Goal: Book appointment/travel/reservation

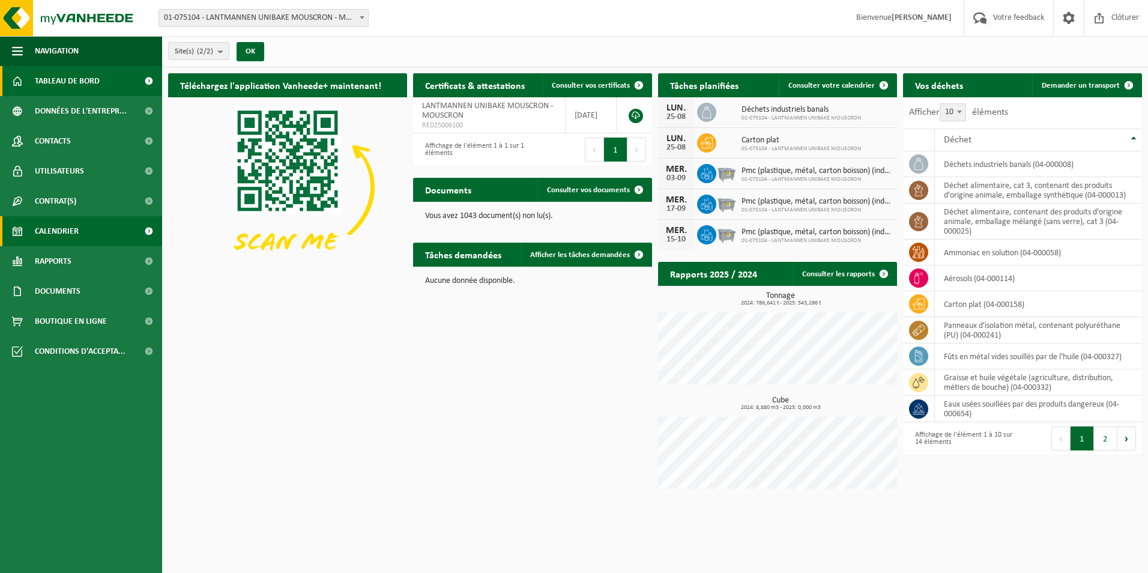
click at [71, 227] on span "Calendrier" at bounding box center [57, 231] width 44 height 30
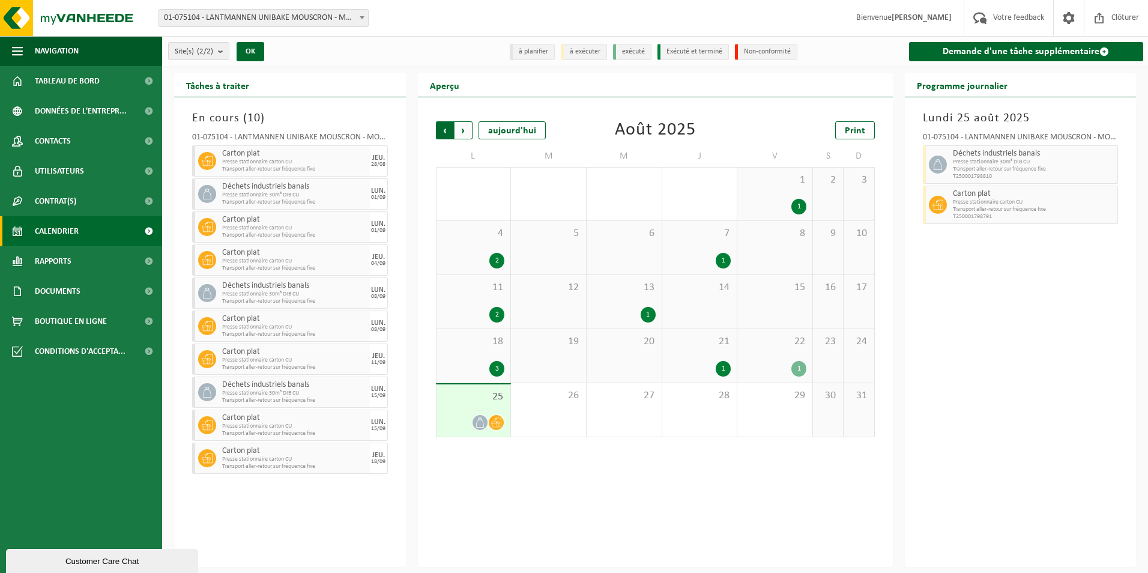
click at [465, 130] on span "Suivant" at bounding box center [463, 130] width 18 height 18
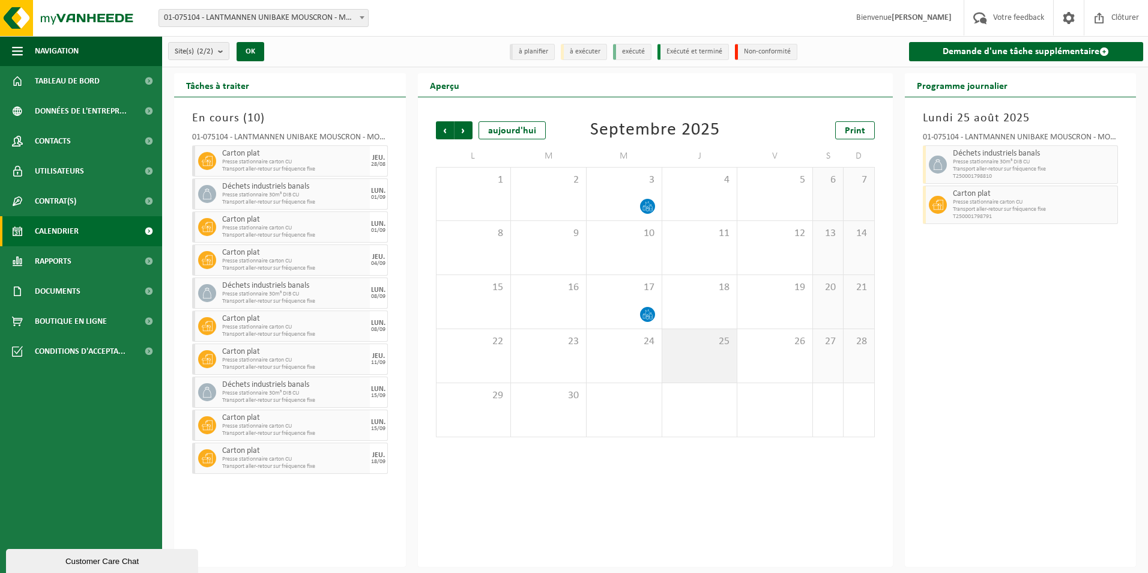
click at [709, 360] on div "25" at bounding box center [699, 355] width 75 height 53
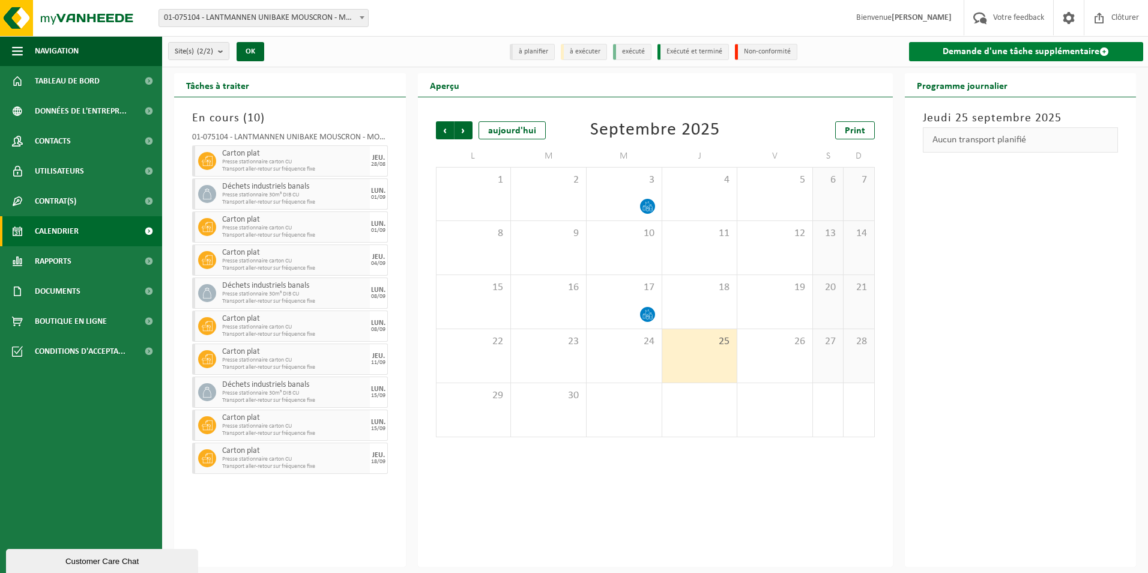
click at [1106, 49] on span at bounding box center [1104, 52] width 10 height 10
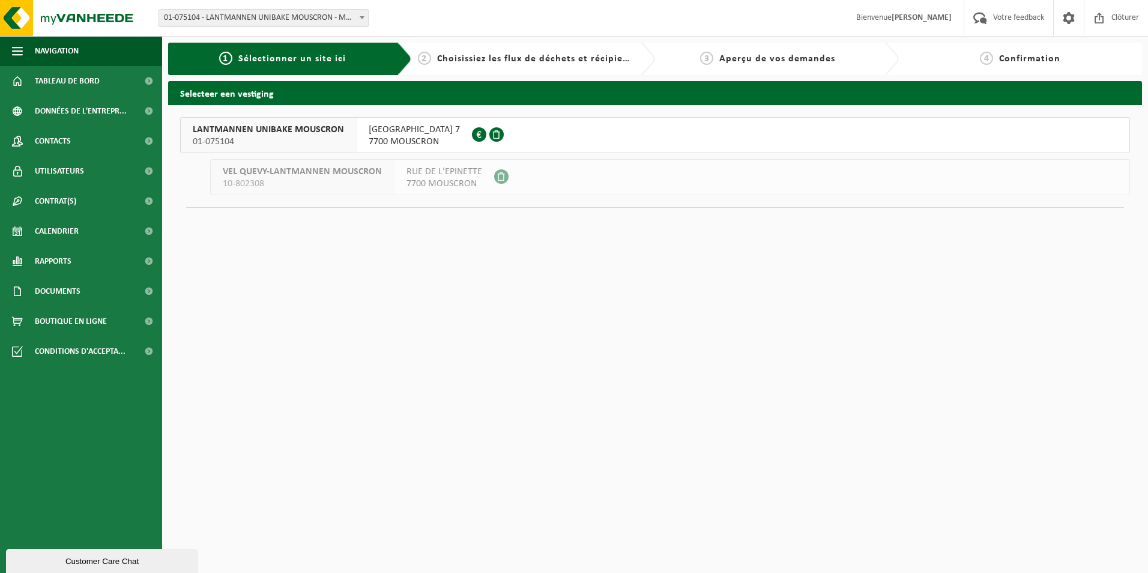
click at [245, 132] on span "LANTMANNEN UNIBAKE MOUSCRON" at bounding box center [268, 130] width 151 height 12
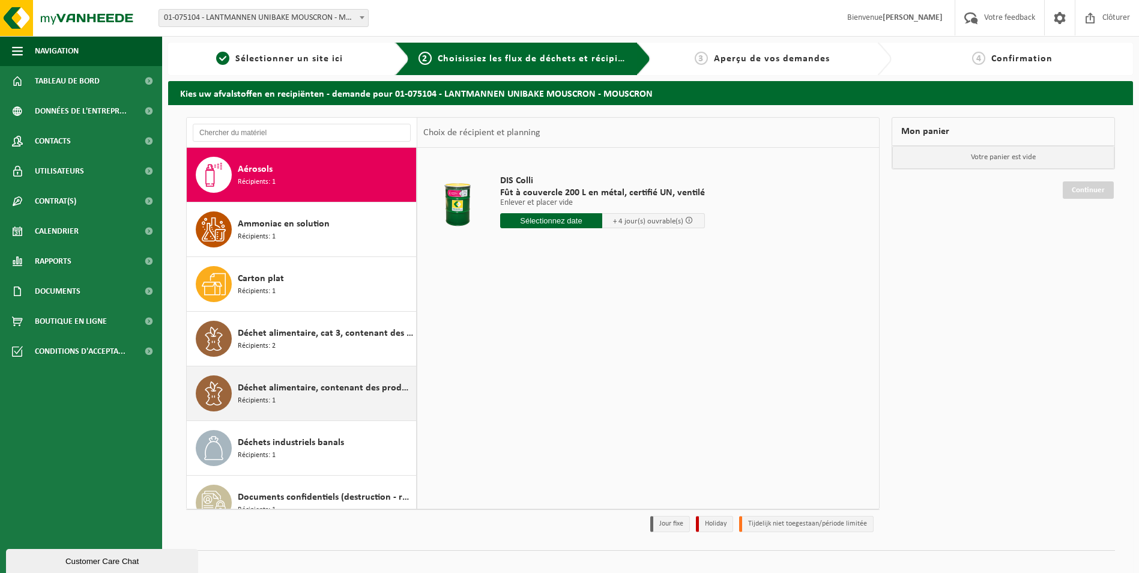
click at [312, 390] on span "Déchet alimentaire, contenant des produits d'origine animale, emballage mélangé…" at bounding box center [325, 388] width 175 height 14
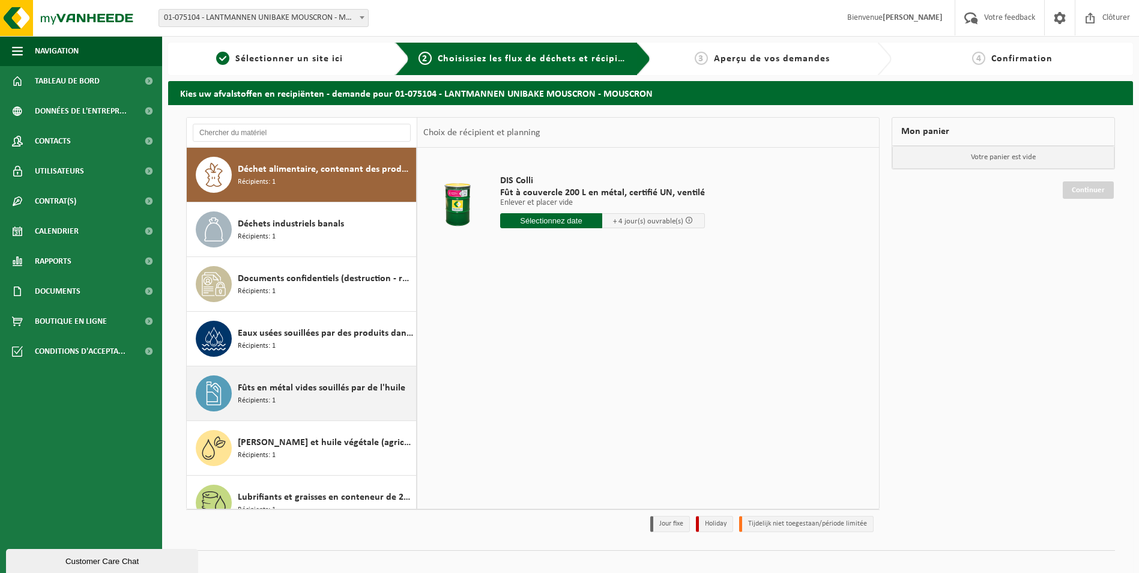
scroll to position [218, 0]
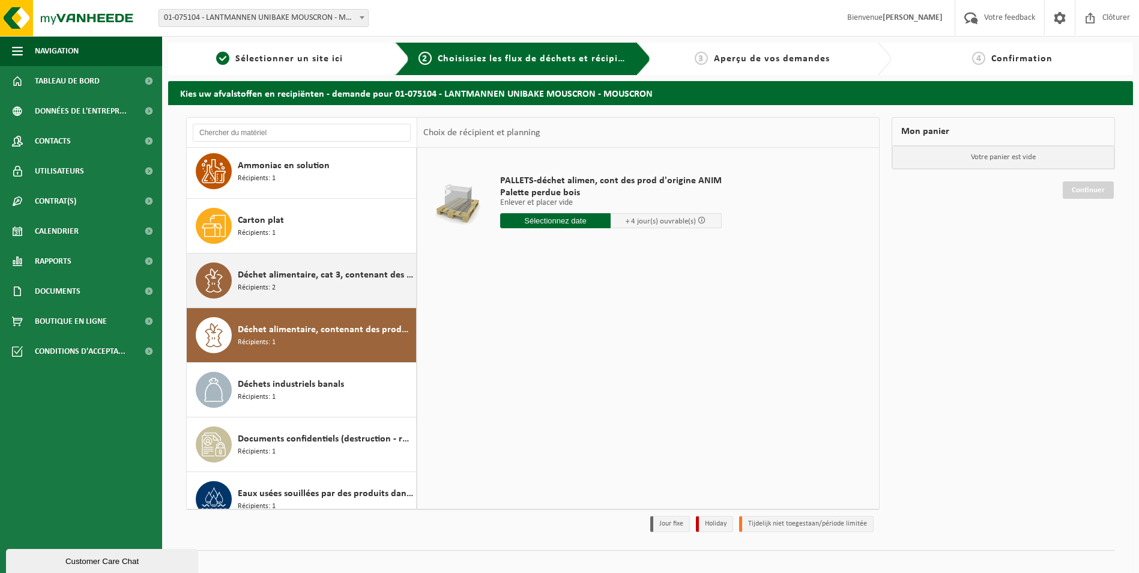
click at [308, 289] on div "Déchet alimentaire, cat 3, contenant des produits d'origine animale, emballage …" at bounding box center [325, 280] width 175 height 36
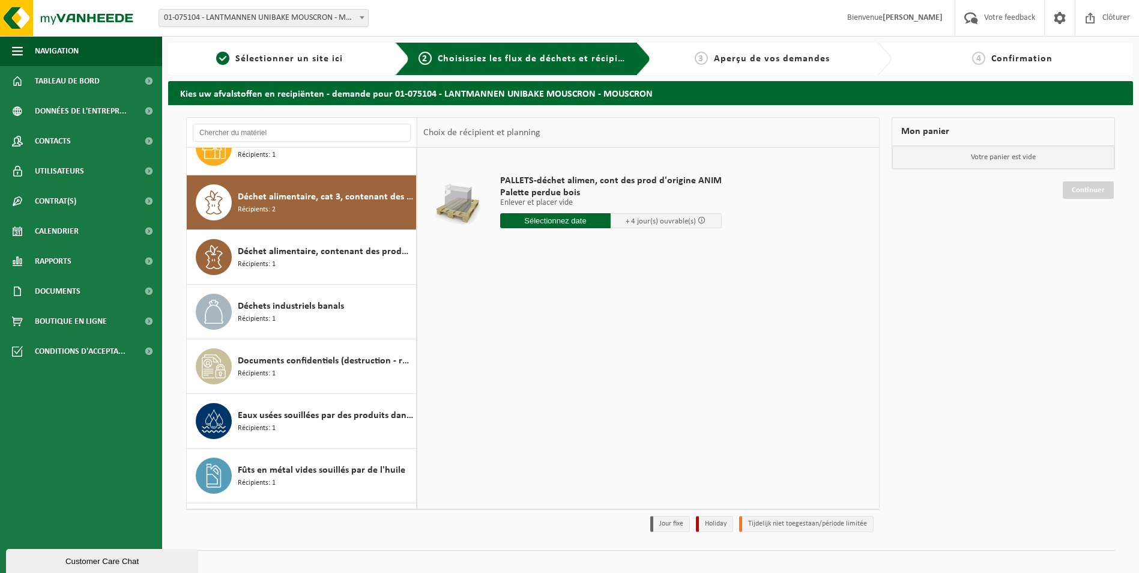
scroll to position [164, 0]
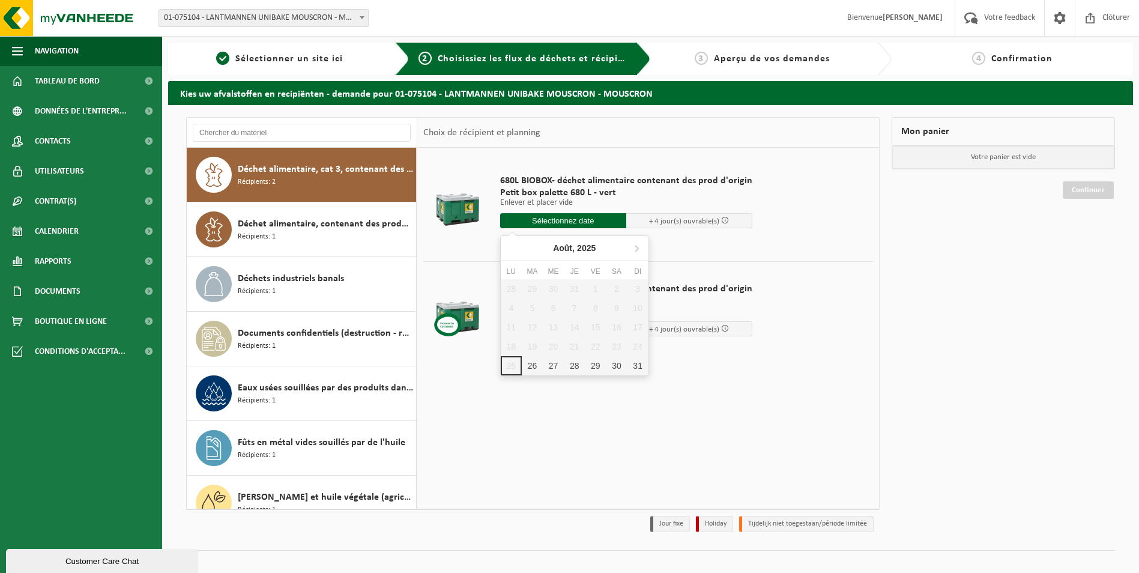
click at [593, 222] on input "text" at bounding box center [563, 220] width 126 height 15
click at [639, 247] on icon at bounding box center [636, 247] width 19 height 19
click at [567, 345] on div "25" at bounding box center [574, 346] width 21 height 19
type input "à partir de 2025-09-25"
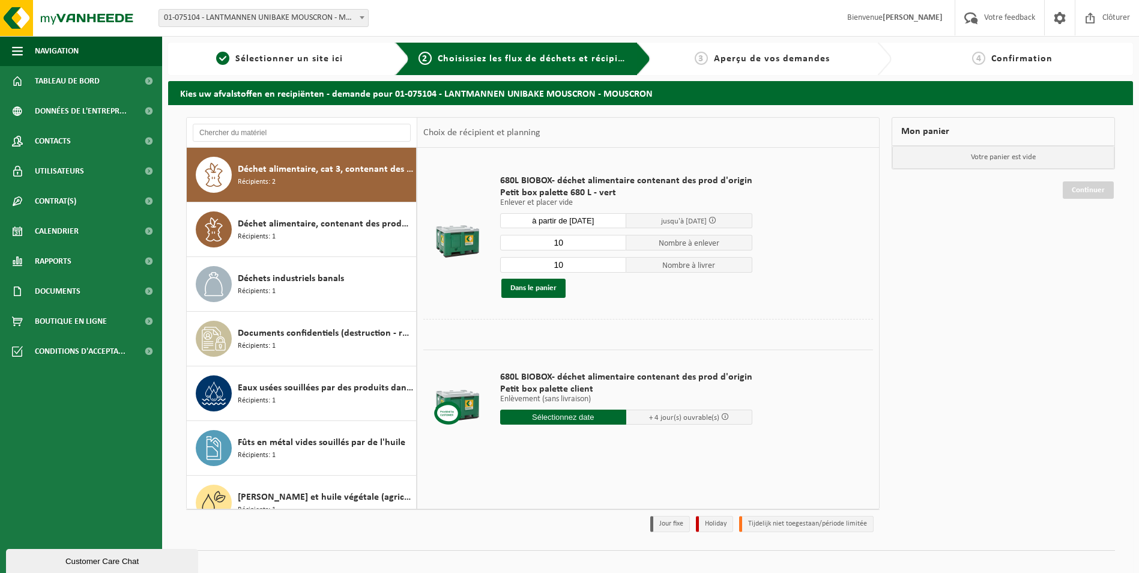
click at [549, 244] on input "10" at bounding box center [563, 243] width 126 height 16
type input "78"
drag, startPoint x: 562, startPoint y: 265, endPoint x: 539, endPoint y: 265, distance: 22.8
click at [539, 265] on input "10" at bounding box center [563, 265] width 126 height 16
type input "78"
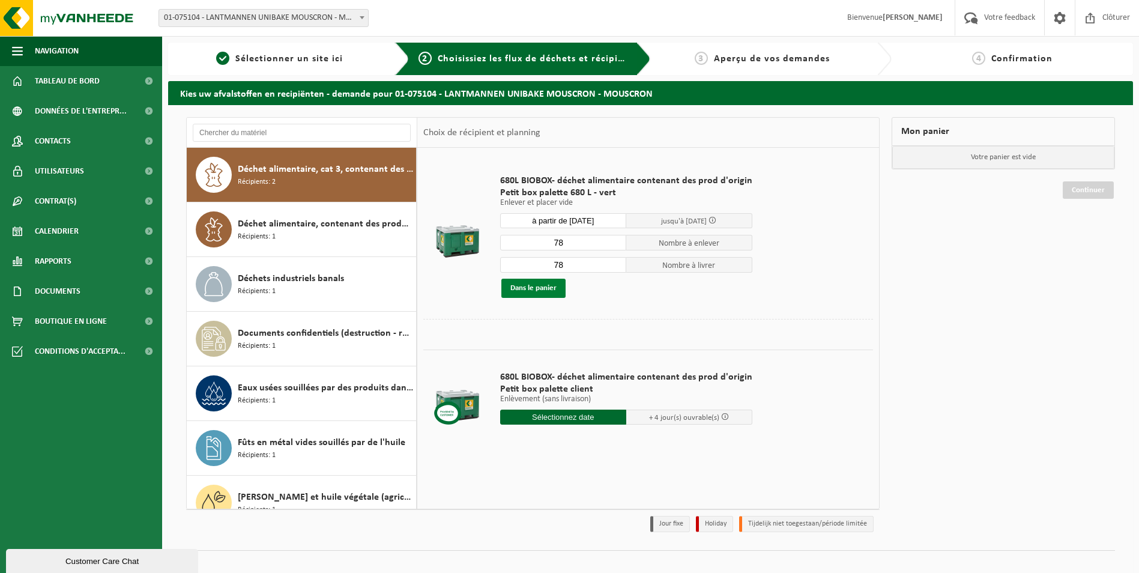
click at [525, 287] on button "Dans le panier" at bounding box center [533, 287] width 64 height 19
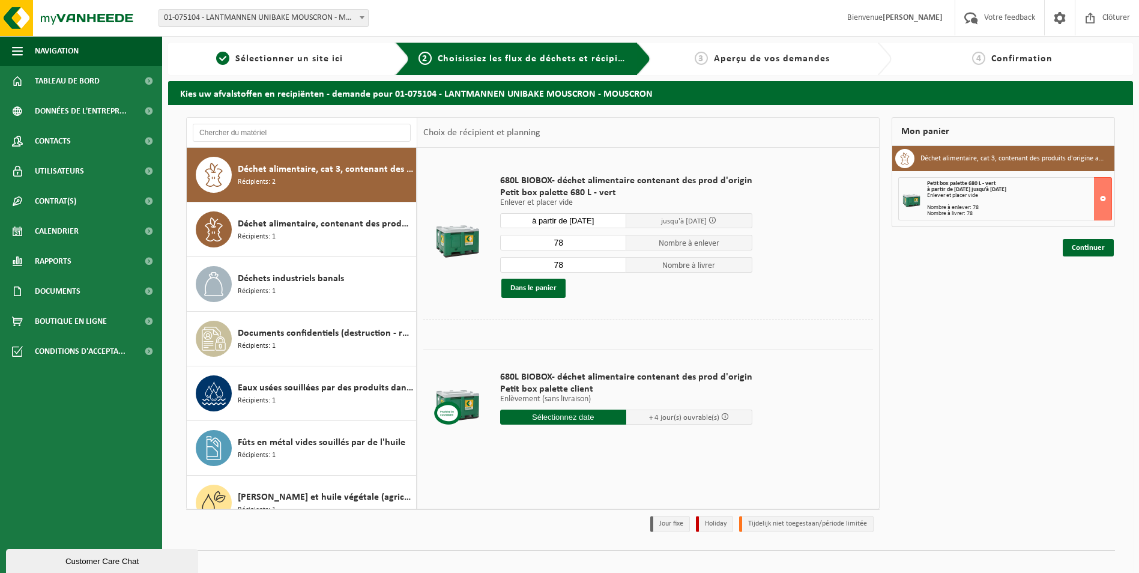
click at [607, 216] on input "à partir de 2025-09-25" at bounding box center [563, 220] width 126 height 15
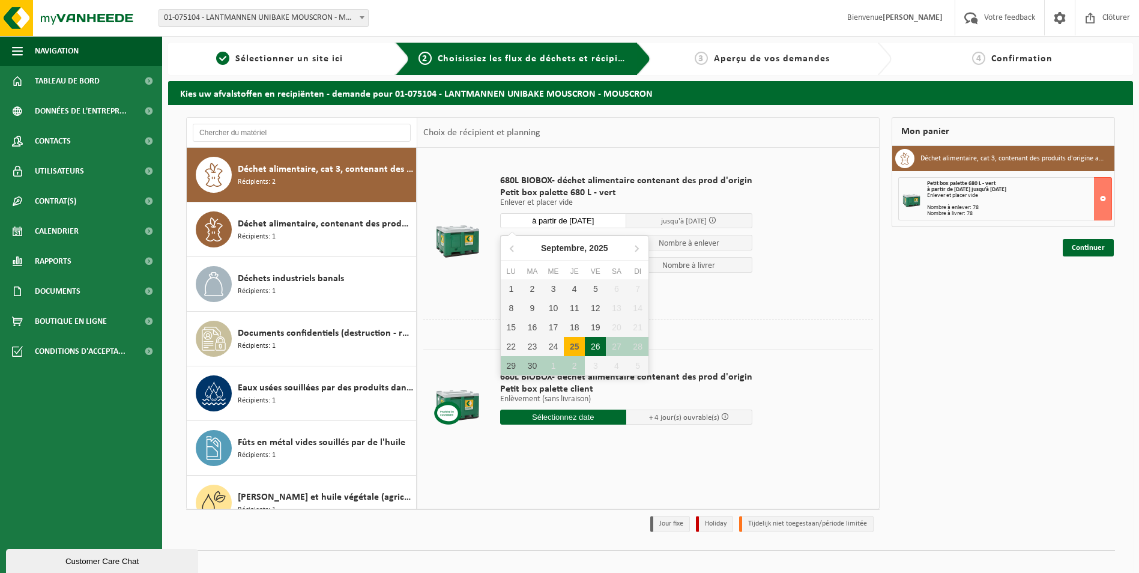
click at [601, 344] on div "26" at bounding box center [595, 346] width 21 height 19
type input "à partir de 2025-09-26"
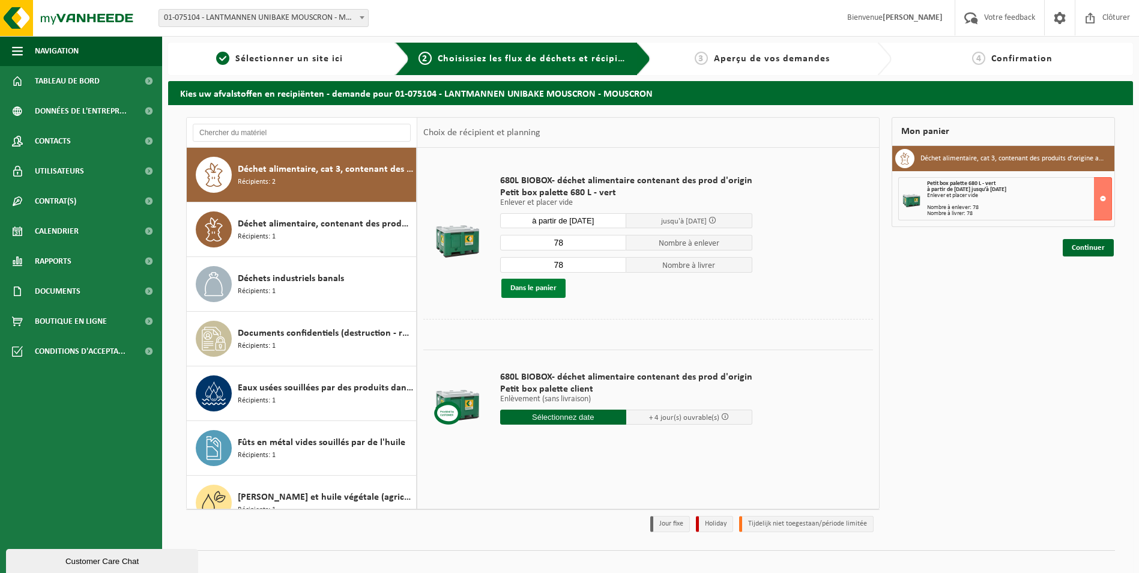
click at [545, 288] on button "Dans le panier" at bounding box center [533, 287] width 64 height 19
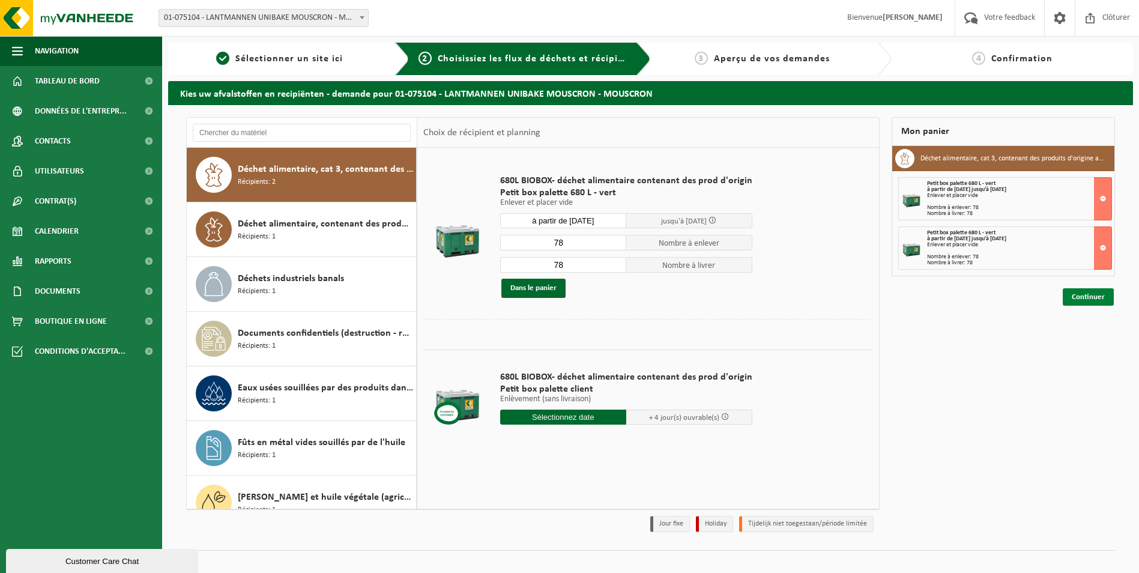
click at [1089, 296] on link "Continuer" at bounding box center [1087, 296] width 51 height 17
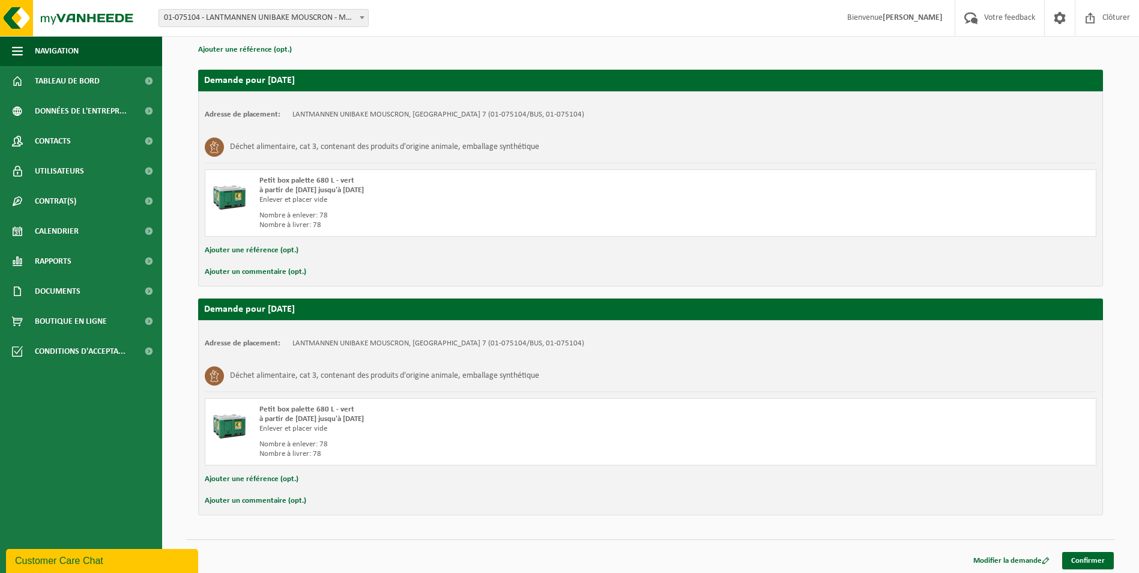
scroll to position [181, 0]
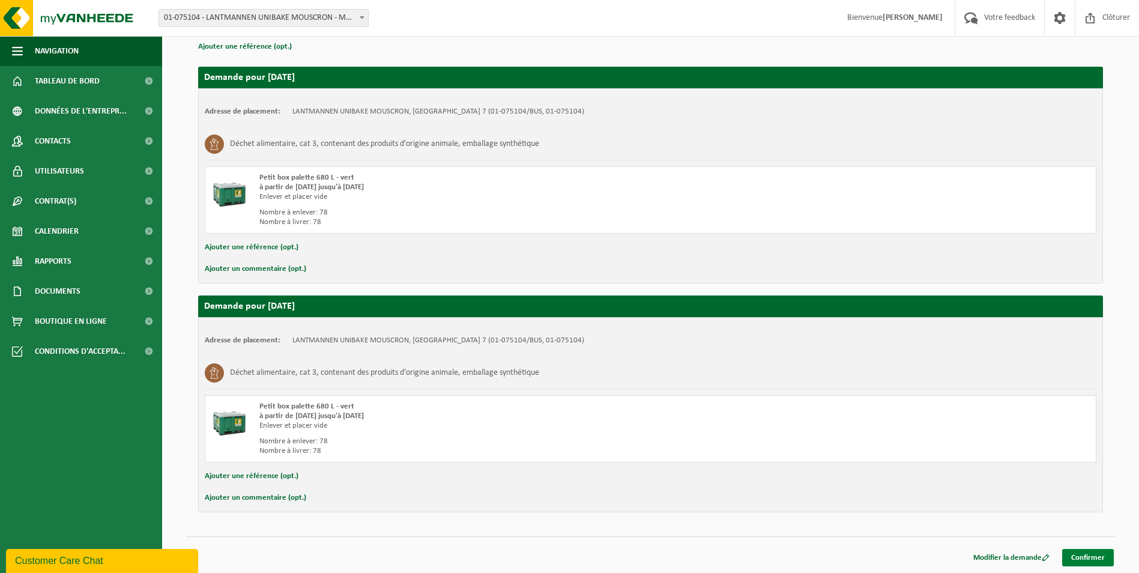
click at [1092, 556] on link "Confirmer" at bounding box center [1088, 557] width 52 height 17
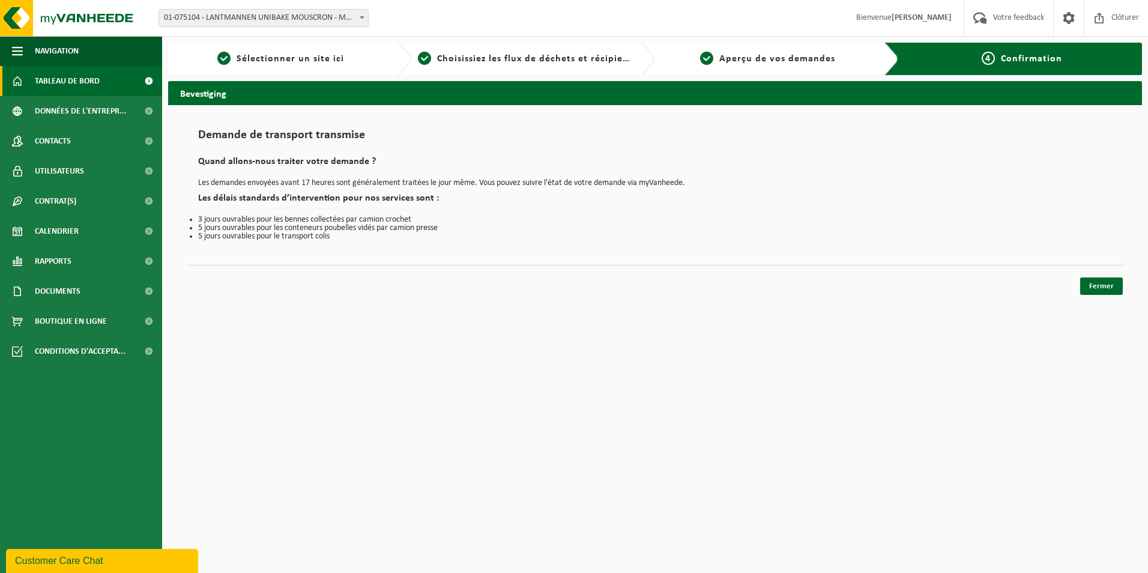
click at [97, 80] on span "Tableau de bord" at bounding box center [67, 81] width 65 height 30
